Goal: Navigation & Orientation: Understand site structure

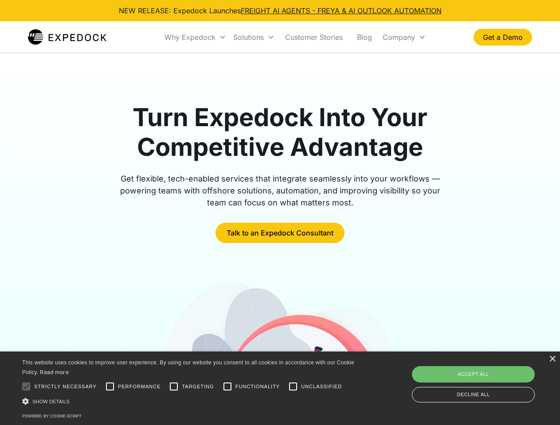
click at [195, 37] on div "Why Expedock" at bounding box center [189, 37] width 51 height 9
click at [253, 37] on div "Solutions" at bounding box center [248, 37] width 31 height 9
click at [404, 37] on div "Company" at bounding box center [398, 37] width 32 height 9
click at [26, 387] on div at bounding box center [26, 387] width 18 height 18
click at [110, 387] on input "Performance" at bounding box center [110, 387] width 18 height 18
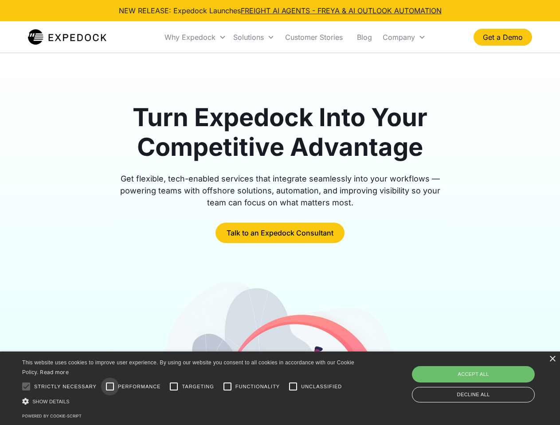
checkbox input "true"
click at [174, 387] on input "Targeting" at bounding box center [174, 387] width 18 height 18
checkbox input "true"
click at [227, 387] on input "Functionality" at bounding box center [227, 387] width 18 height 18
checkbox input "true"
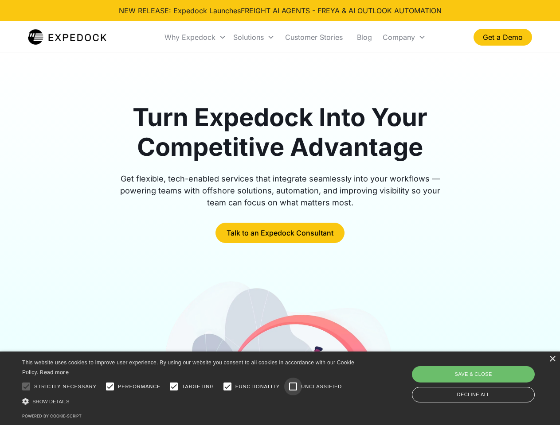
click at [293, 387] on input "Unclassified" at bounding box center [293, 387] width 18 height 18
checkbox input "true"
click at [190, 401] on div "Show details Hide details" at bounding box center [189, 401] width 335 height 9
